Goal: Information Seeking & Learning: Learn about a topic

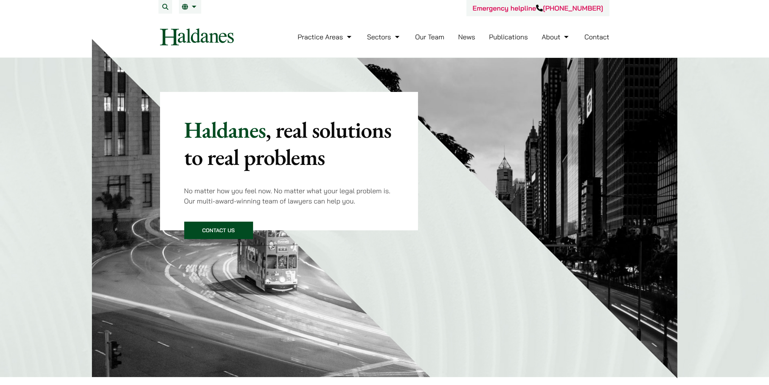
click at [428, 36] on link "Our Team" at bounding box center [429, 37] width 29 height 9
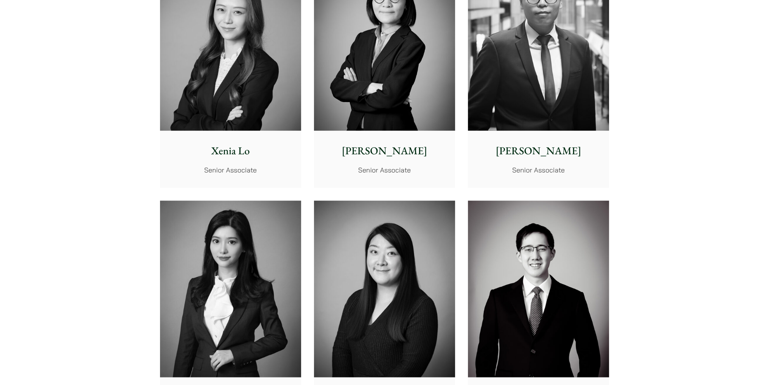
scroll to position [2042, 0]
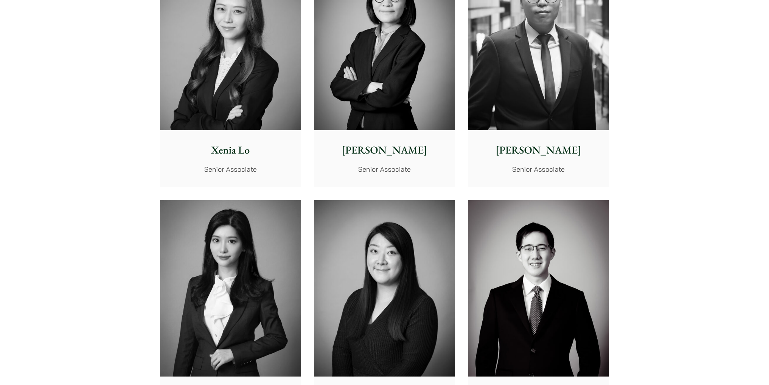
click at [487, 87] on img at bounding box center [538, 41] width 141 height 177
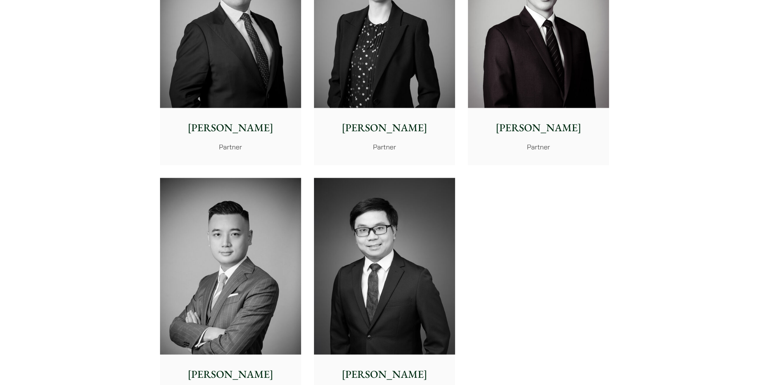
scroll to position [1513, 0]
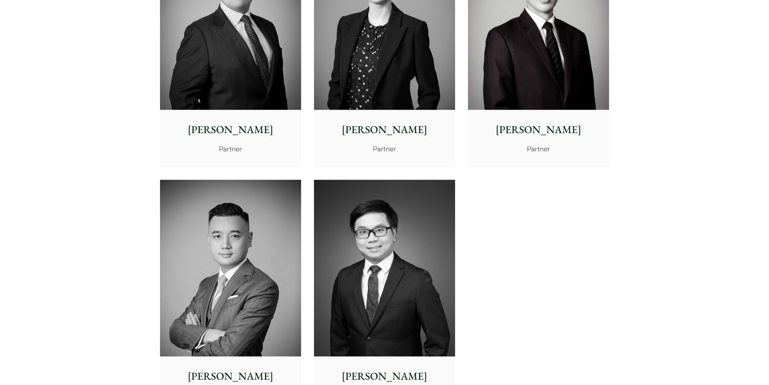
click at [421, 268] on img at bounding box center [384, 268] width 141 height 177
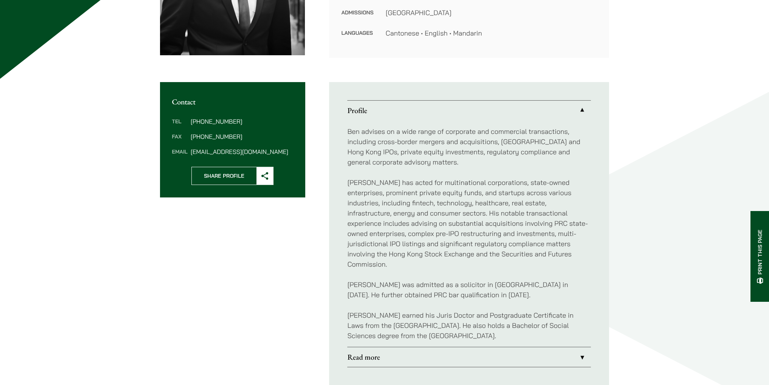
scroll to position [227, 0]
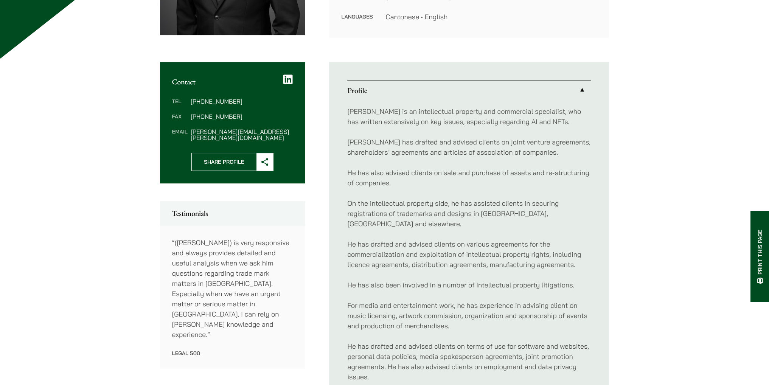
scroll to position [303, 0]
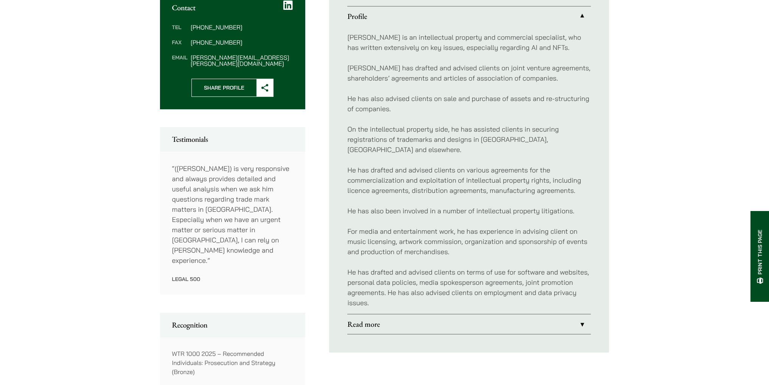
click at [396, 314] on link "Read more" at bounding box center [469, 324] width 244 height 20
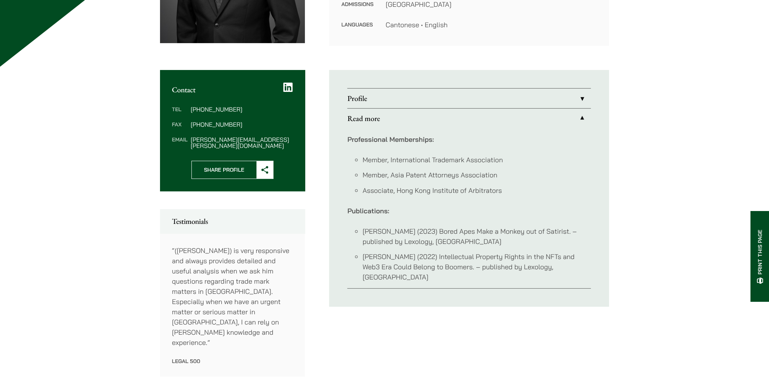
scroll to position [189, 0]
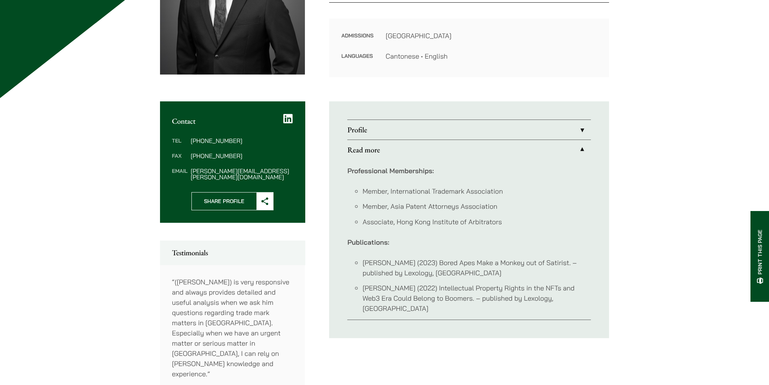
click at [405, 130] on link "Profile" at bounding box center [469, 130] width 244 height 20
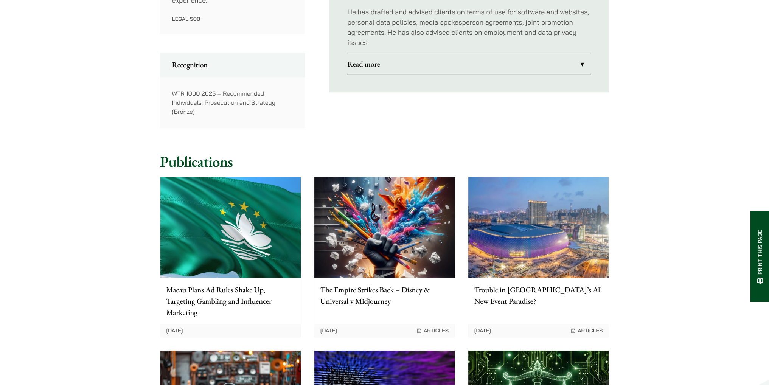
scroll to position [643, 0]
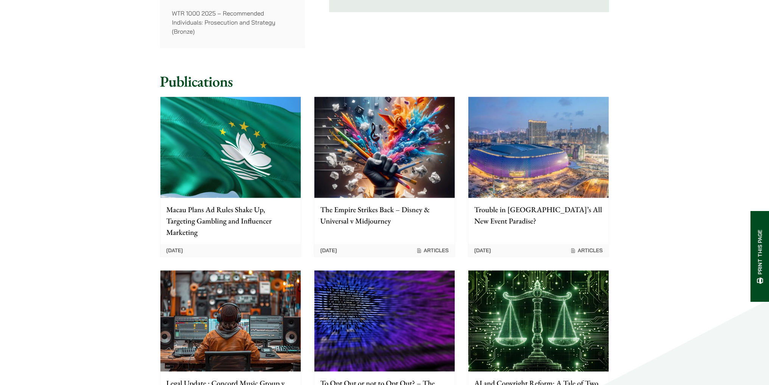
click at [236, 204] on p "Macau Plans Ad Rules Shake Up, Targeting Gambling and Influencer Marketing" at bounding box center [230, 221] width 128 height 34
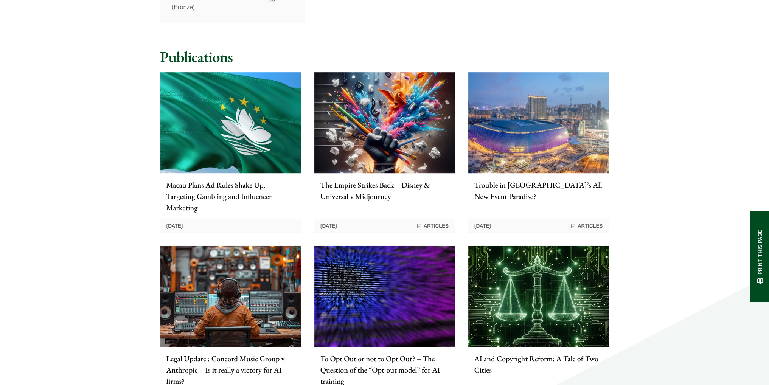
scroll to position [681, 0]
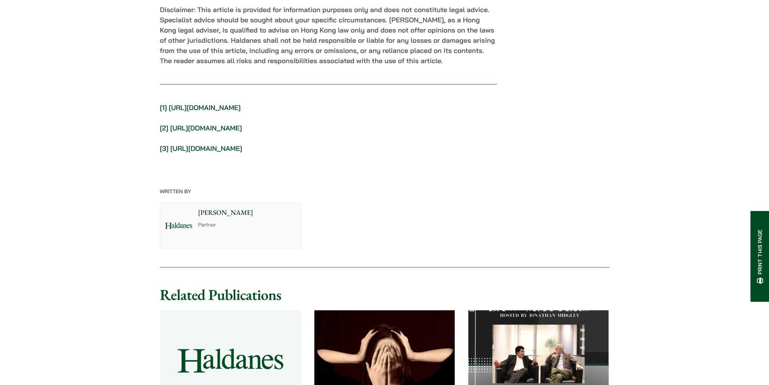
scroll to position [1513, 0]
